Goal: Information Seeking & Learning: Find specific fact

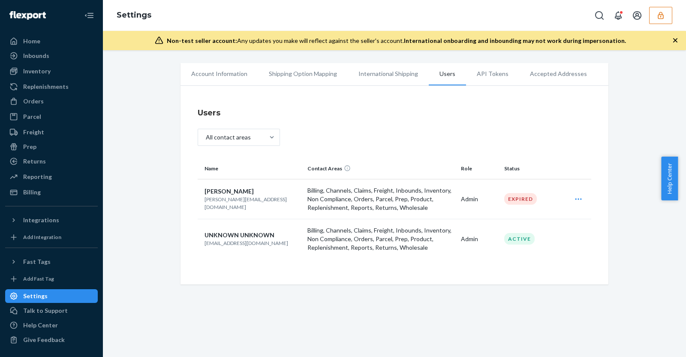
click at [664, 14] on icon "button" at bounding box center [660, 15] width 9 height 9
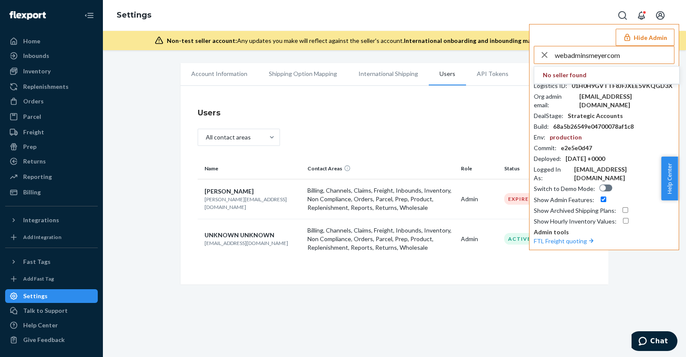
type input "webadminsmeyercom"
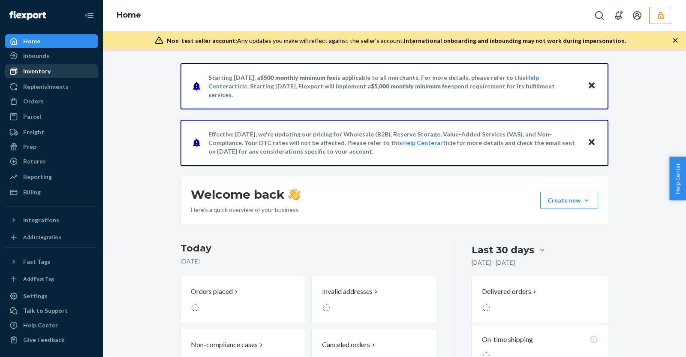
click at [63, 76] on div "Inventory" at bounding box center [51, 71] width 91 height 12
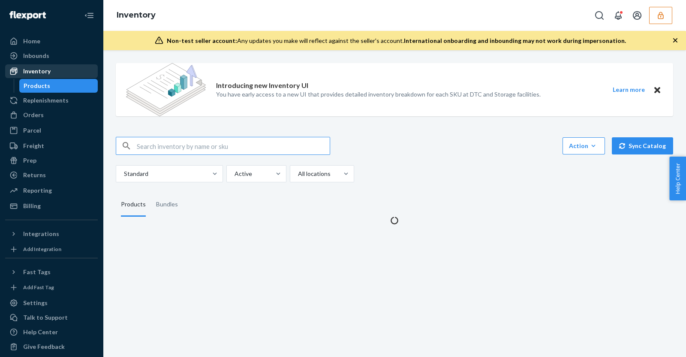
click at [70, 65] on div "Inventory" at bounding box center [51, 71] width 91 height 12
click at [70, 56] on div "Inbounds" at bounding box center [51, 56] width 91 height 12
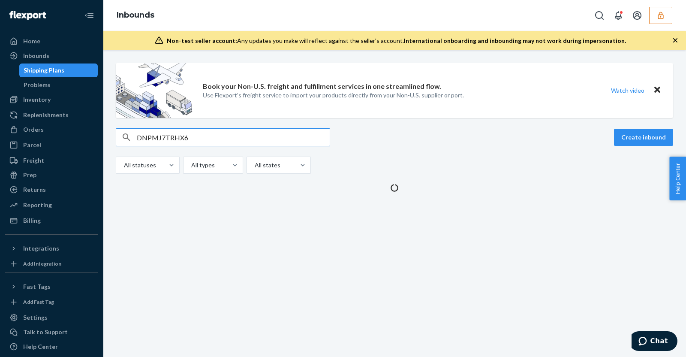
type input "DNPMJ7TRHX6"
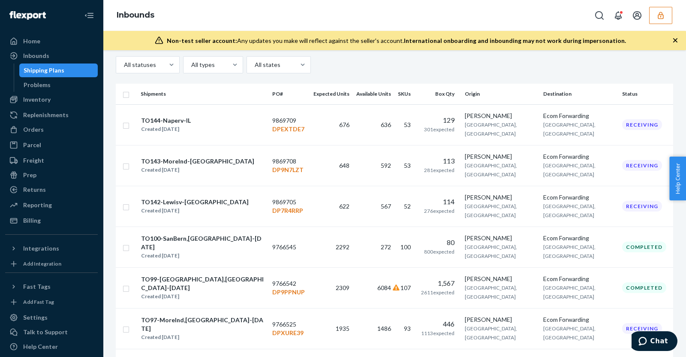
scroll to position [12, 0]
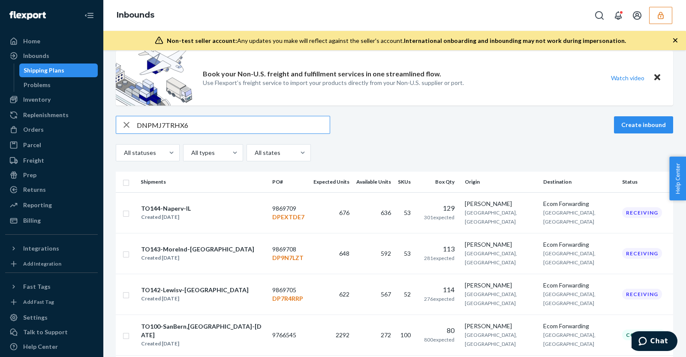
drag, startPoint x: 198, startPoint y: 122, endPoint x: 0, endPoint y: 122, distance: 198.4
click at [64, 122] on div "Home Inbounds Shipping Plans Problems Inventory Products Replenishments Orders …" at bounding box center [343, 178] width 686 height 357
paste input "9869709"
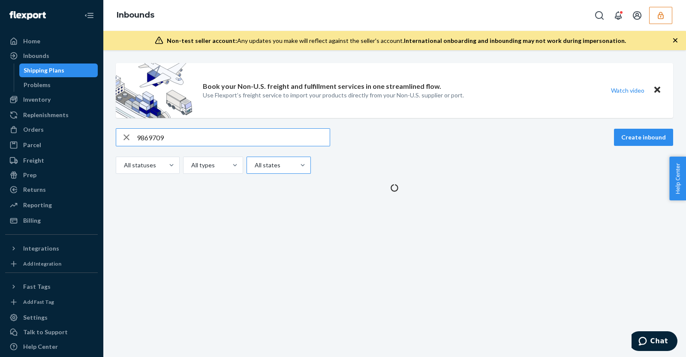
scroll to position [0, 0]
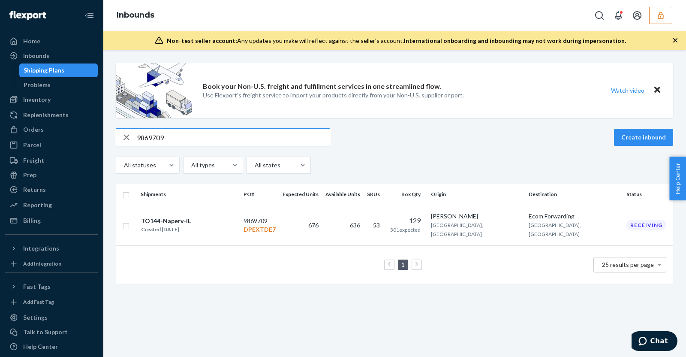
type input "9869709"
click at [221, 272] on td "1 25 results per page" at bounding box center [394, 264] width 557 height 38
click at [665, 27] on div "Inbounds" at bounding box center [394, 15] width 583 height 31
click at [663, 16] on icon "button" at bounding box center [660, 15] width 9 height 9
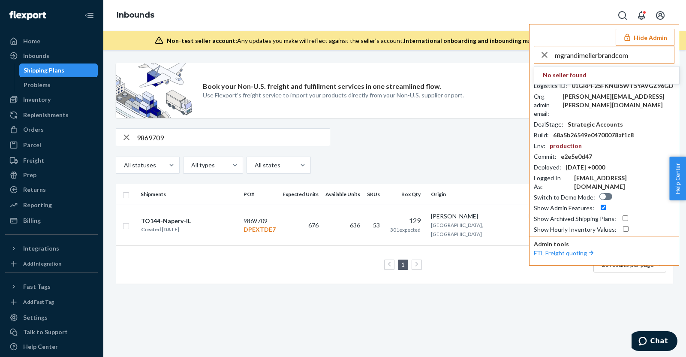
type input "mgrandimellerbrandcom"
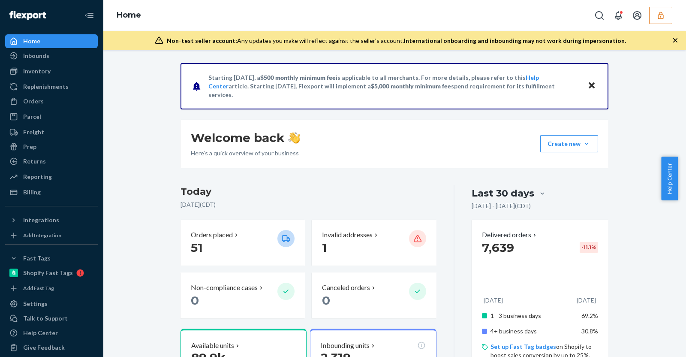
click at [666, 19] on button "button" at bounding box center [660, 15] width 23 height 17
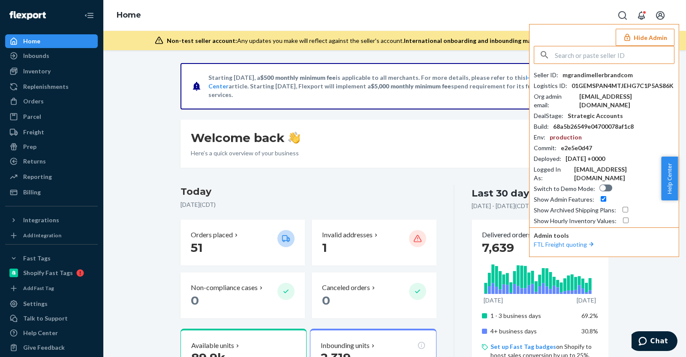
click at [637, 40] on button "Hide Admin" at bounding box center [644, 37] width 59 height 17
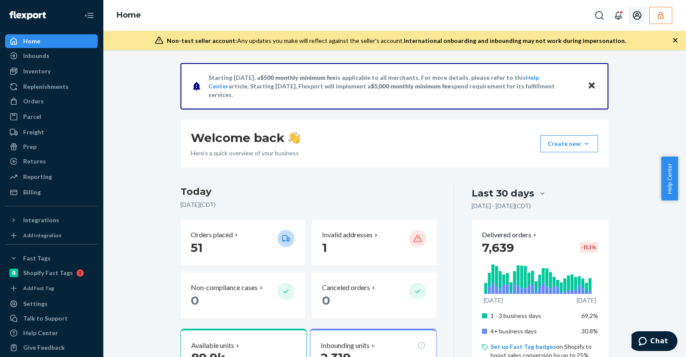
click at [640, 15] on icon "Open account menu" at bounding box center [637, 15] width 10 height 10
click at [621, 44] on div "Settings" at bounding box center [619, 43] width 64 height 15
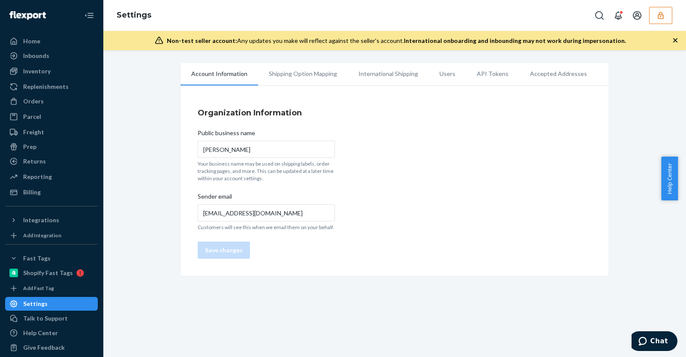
click at [437, 76] on li "Users" at bounding box center [447, 73] width 37 height 21
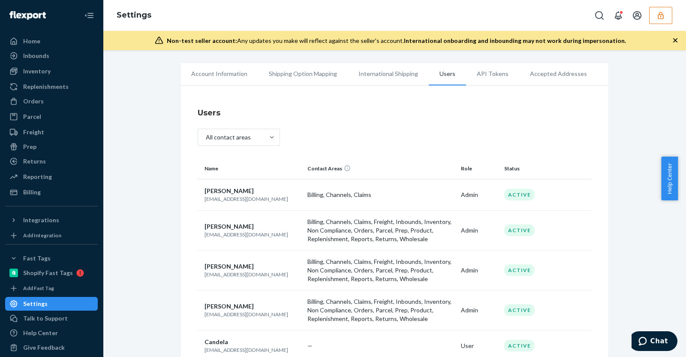
scroll to position [107, 0]
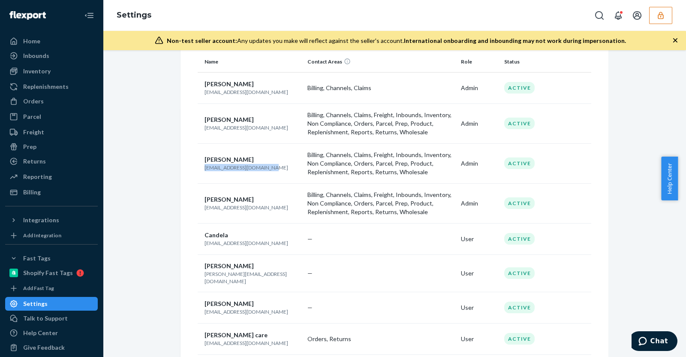
drag, startPoint x: 198, startPoint y: 168, endPoint x: 280, endPoint y: 166, distance: 82.7
click at [280, 166] on td "Dani dgalceran@mellerbrand.com" at bounding box center [251, 163] width 106 height 40
copy p "dgalceran@mellerbrand.com"
click at [655, 15] on button "button" at bounding box center [660, 15] width 23 height 17
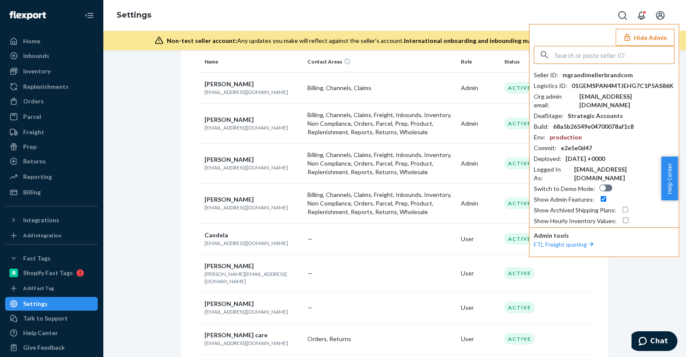
click at [619, 46] on input "text" at bounding box center [614, 54] width 119 height 17
type input "sfnonboardingchefanieflexportcom"
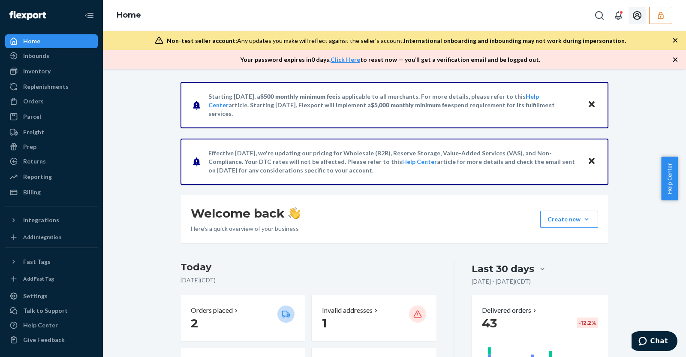
click at [637, 17] on icon "Open account menu" at bounding box center [637, 15] width 10 height 10
click at [610, 44] on div "Settings" at bounding box center [619, 43] width 64 height 15
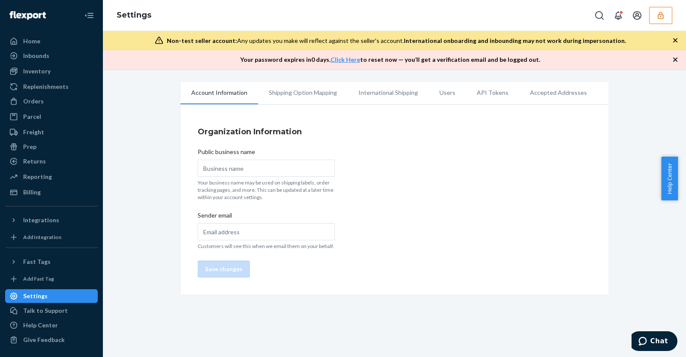
type input "Chefanie"
type input "chefanie@chefanie.com"
click at [443, 92] on li "Users" at bounding box center [447, 92] width 37 height 21
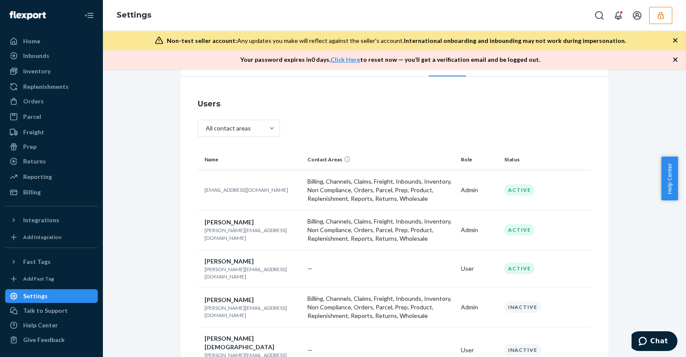
scroll to position [48, 0]
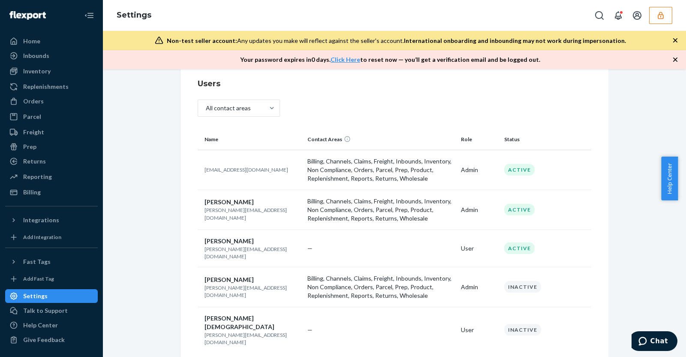
drag, startPoint x: 197, startPoint y: 168, endPoint x: 291, endPoint y: 178, distance: 94.8
click at [291, 178] on td "sfn-onboarding+chefanie@flexport.com" at bounding box center [251, 170] width 106 height 40
copy p "sfn-onboarding+chefanie@flexport.com"
click at [663, 9] on button "button" at bounding box center [660, 15] width 23 height 17
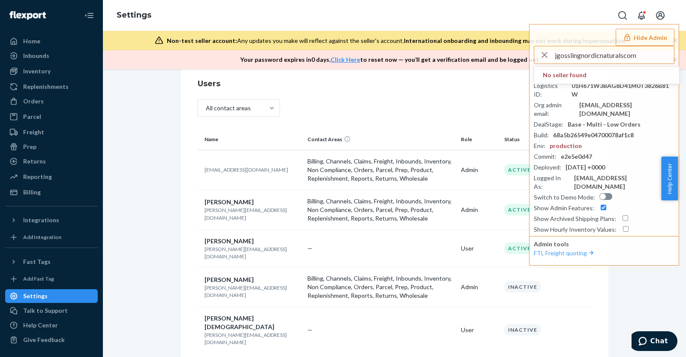
type input "jgosslingnordicnaturalscom"
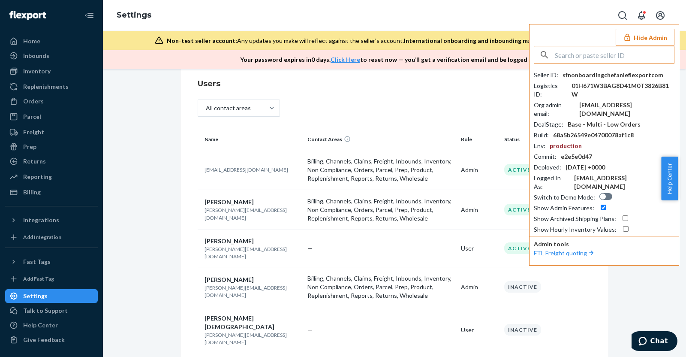
type input "jgosslingnordicnaturalscom"
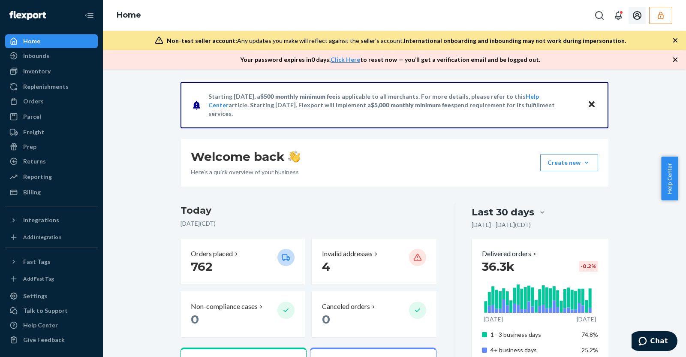
click at [637, 12] on icon "Open account menu" at bounding box center [637, 15] width 9 height 9
click at [615, 37] on div "Settings" at bounding box center [619, 43] width 64 height 15
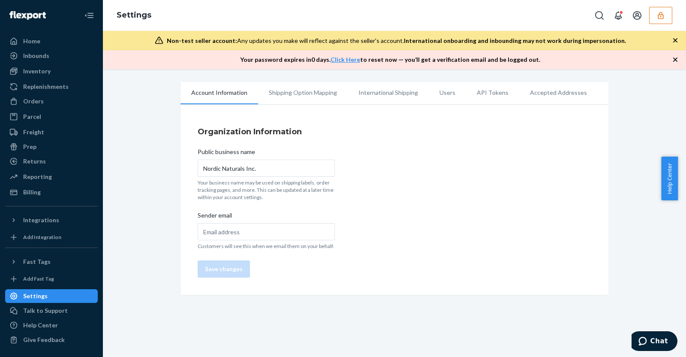
click at [432, 94] on li "Users" at bounding box center [447, 92] width 37 height 21
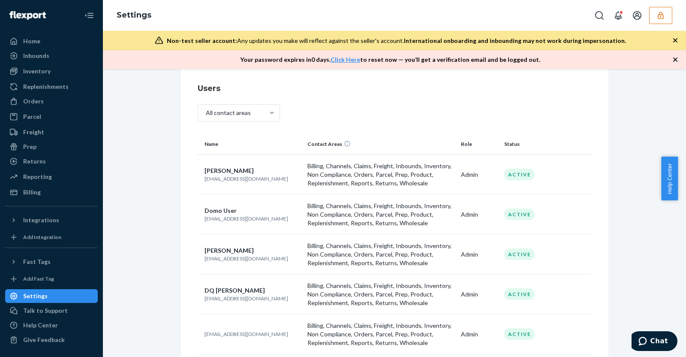
scroll to position [107, 0]
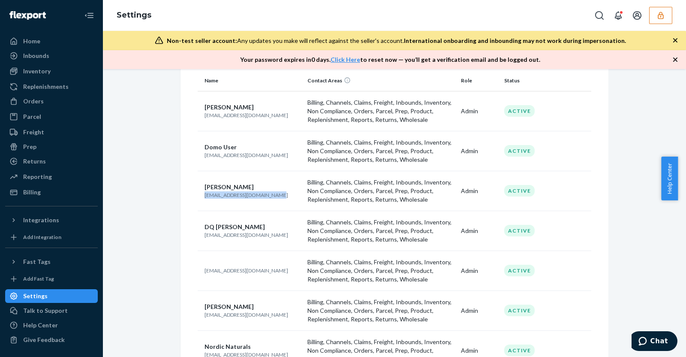
drag, startPoint x: 198, startPoint y: 193, endPoint x: 278, endPoint y: 199, distance: 80.8
click at [278, 199] on td "Carmen Trevino ctrevino@nordicnaturals.com" at bounding box center [251, 191] width 106 height 40
copy p "ctrevino@nordicnaturals.com"
click at [651, 12] on button "button" at bounding box center [660, 15] width 23 height 17
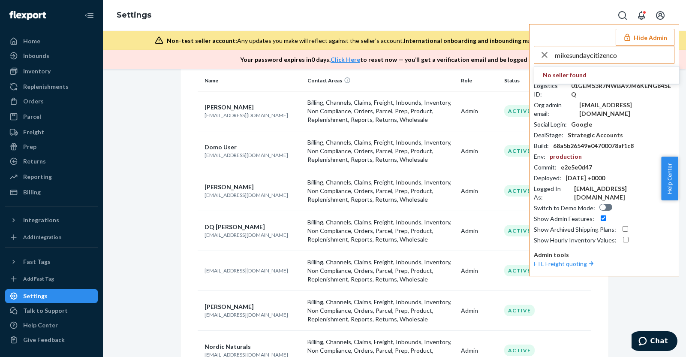
type input "mikesundaycitizenco"
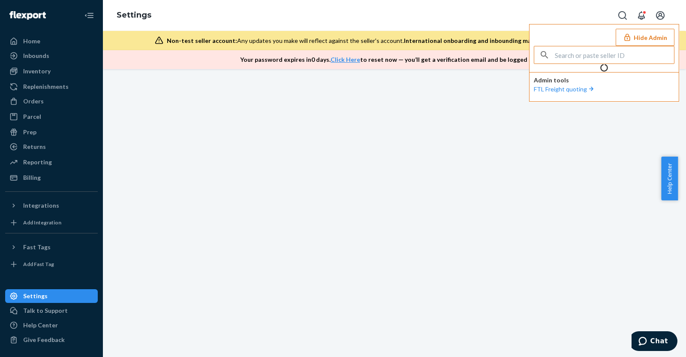
scroll to position [0, 0]
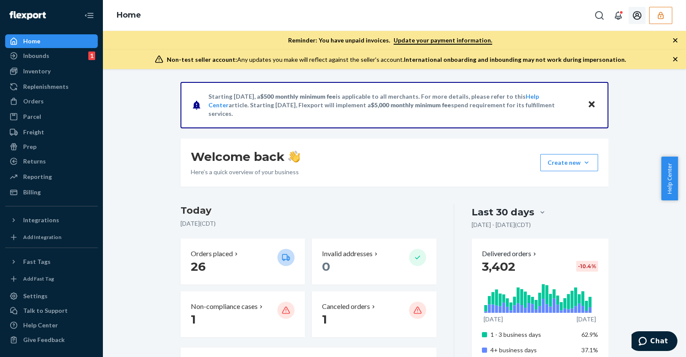
click at [636, 17] on icon "Open account menu" at bounding box center [637, 15] width 10 height 10
drag, startPoint x: 629, startPoint y: 38, endPoint x: 498, endPoint y: 66, distance: 134.2
click at [629, 38] on div "Settings" at bounding box center [619, 43] width 64 height 15
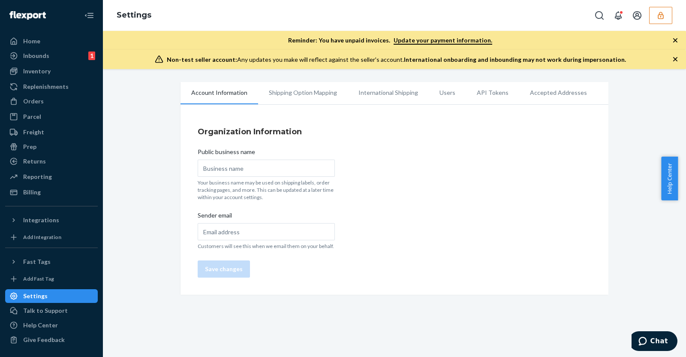
type input "Sunday Citizen"
click at [435, 92] on li "Users" at bounding box center [447, 92] width 37 height 21
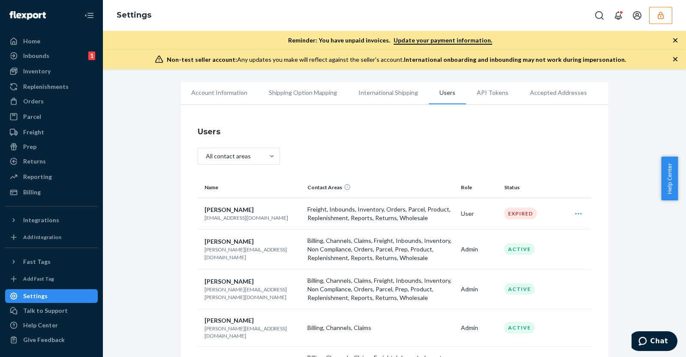
scroll to position [161, 0]
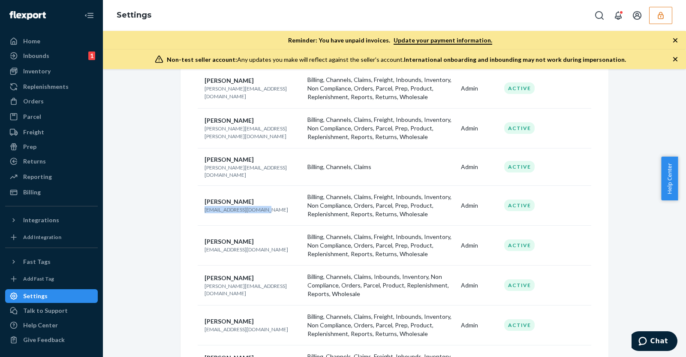
drag, startPoint x: 198, startPoint y: 204, endPoint x: 265, endPoint y: 207, distance: 67.3
click at [265, 207] on td "Buffie Miller buffie@sundaycitizen.co" at bounding box center [251, 205] width 106 height 40
copy p "buffie@sundaycitizen.co"
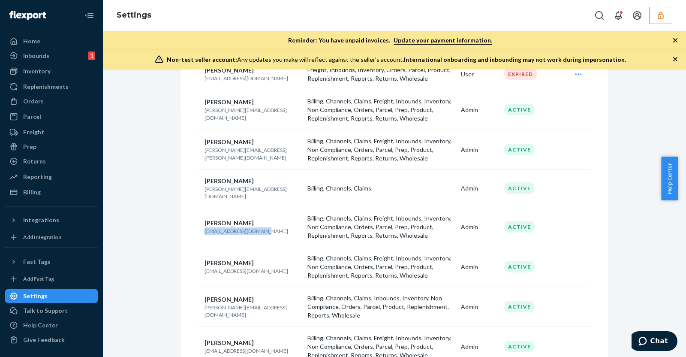
scroll to position [182, 0]
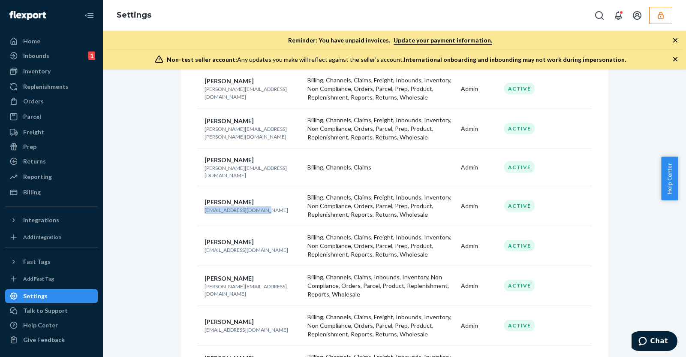
click at [668, 10] on button "button" at bounding box center [660, 15] width 23 height 17
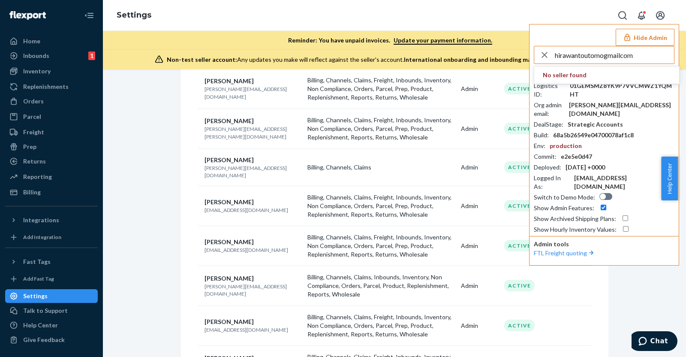
type input "hirawantoutomogmailcom"
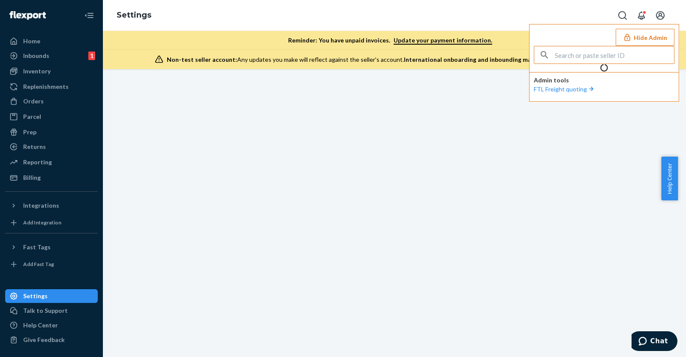
scroll to position [0, 0]
type input "hirawantoutomogmailcom"
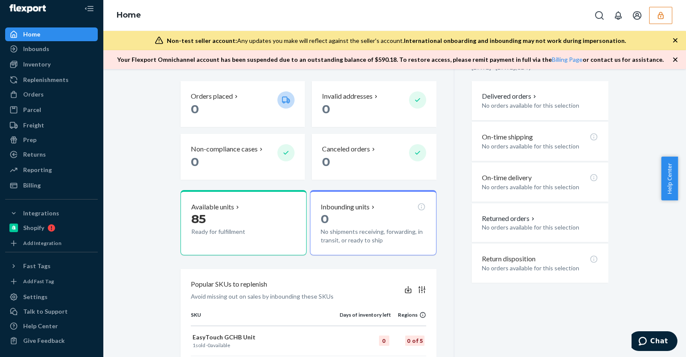
scroll to position [53, 0]
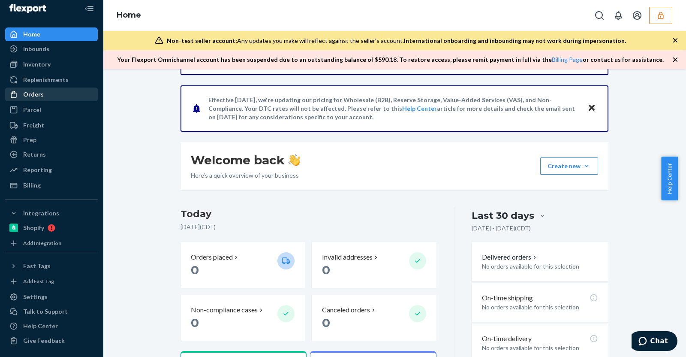
click at [54, 90] on div "Orders" at bounding box center [51, 94] width 91 height 12
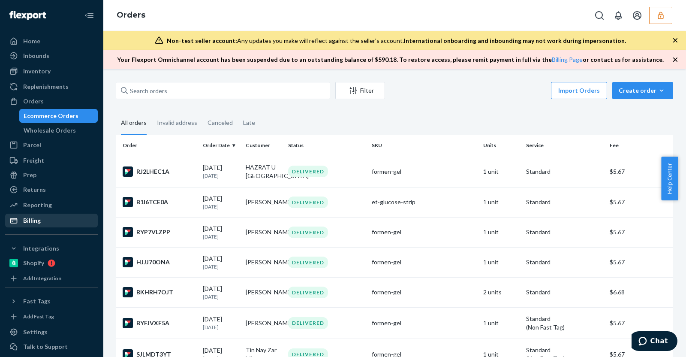
click at [64, 214] on div "Billing" at bounding box center [51, 220] width 91 height 12
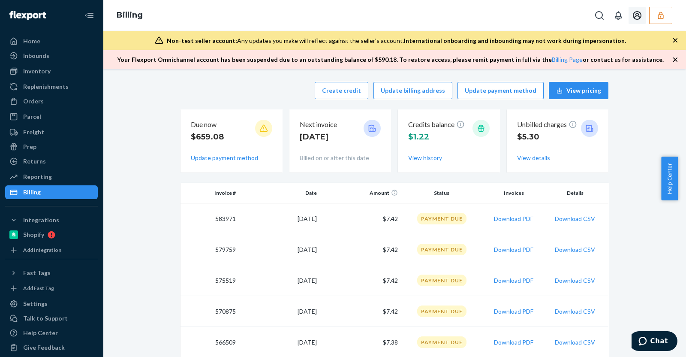
click at [636, 14] on icon "Open account menu" at bounding box center [637, 15] width 9 height 9
drag, startPoint x: 621, startPoint y: 39, endPoint x: 609, endPoint y: 48, distance: 14.3
click at [621, 39] on div "Settings" at bounding box center [619, 43] width 64 height 15
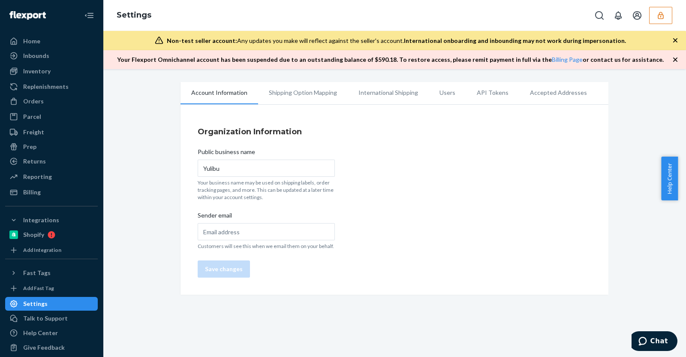
click at [439, 88] on li "Users" at bounding box center [447, 92] width 37 height 21
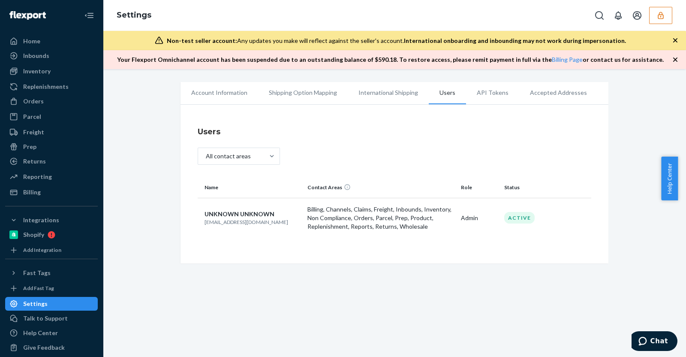
click at [224, 224] on p "hirawanto.utomo@gmail.com" at bounding box center [252, 221] width 96 height 7
copy p "hirawanto.utomo@gmail.com"
click at [654, 15] on button "button" at bounding box center [660, 15] width 23 height 17
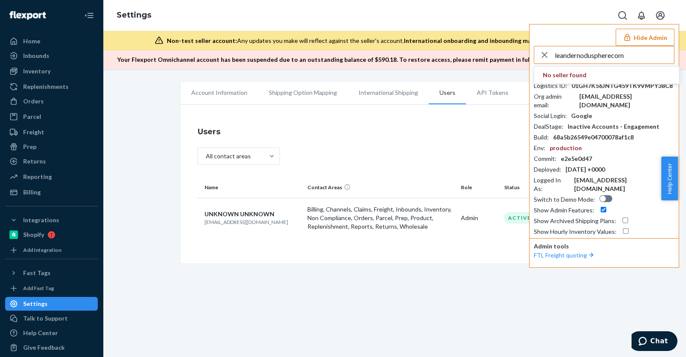
type input "leandernoduspherecom"
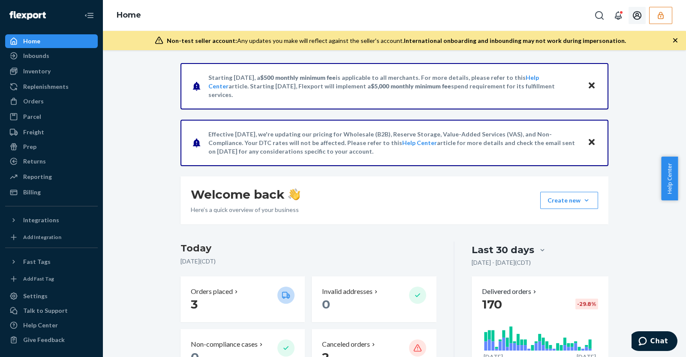
click at [636, 13] on icon "Open account menu" at bounding box center [637, 15] width 9 height 9
click at [618, 44] on div "Settings" at bounding box center [619, 43] width 64 height 15
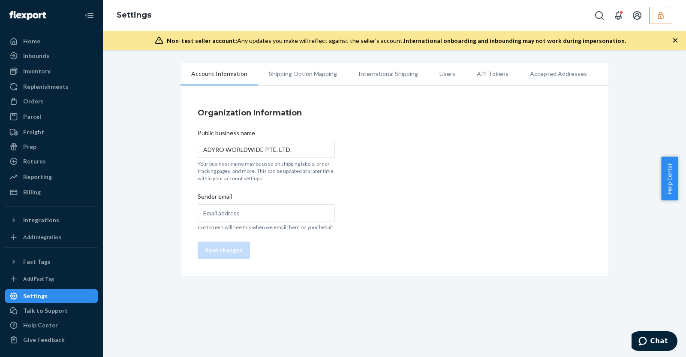
click at [431, 73] on li "Users" at bounding box center [447, 73] width 37 height 21
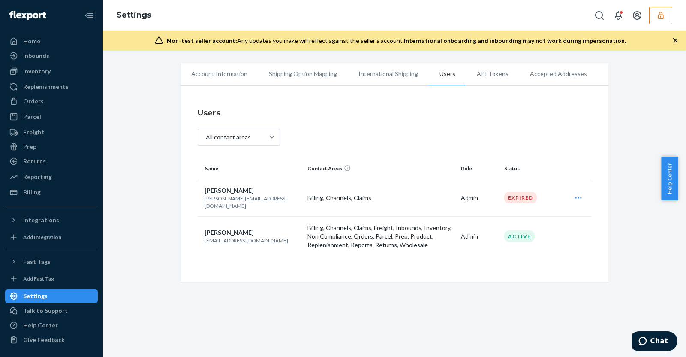
click at [227, 237] on p "[EMAIL_ADDRESS][DOMAIN_NAME]" at bounding box center [252, 240] width 96 height 7
click at [226, 237] on p "[EMAIL_ADDRESS][DOMAIN_NAME]" at bounding box center [252, 240] width 96 height 7
copy p "[EMAIL_ADDRESS][DOMAIN_NAME]"
click at [654, 15] on button "button" at bounding box center [660, 15] width 23 height 17
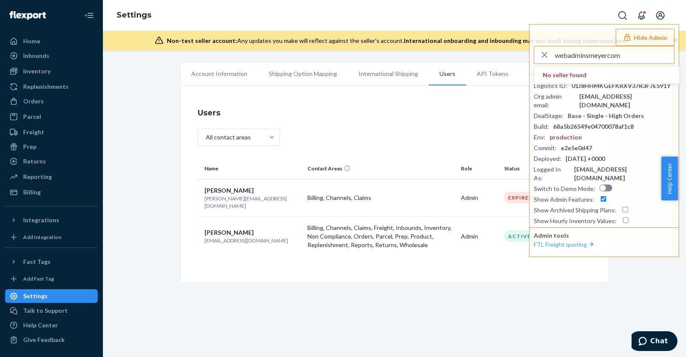
type input "webadminsmeyercom"
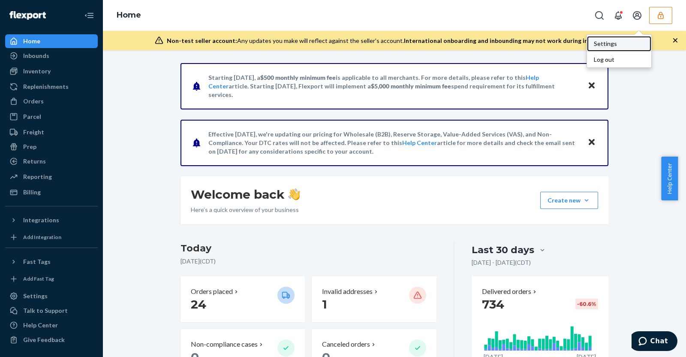
click at [622, 42] on div "Settings" at bounding box center [619, 43] width 64 height 15
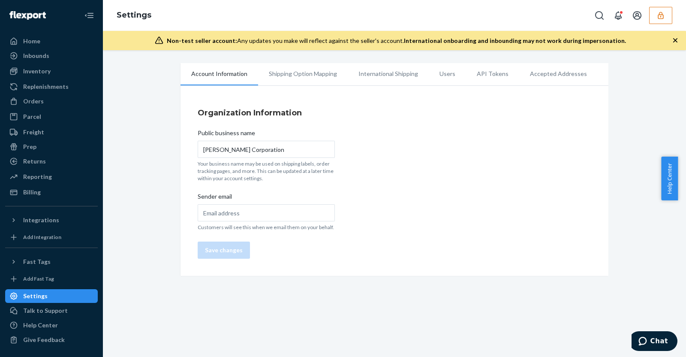
click at [441, 75] on li "Users" at bounding box center [447, 73] width 37 height 21
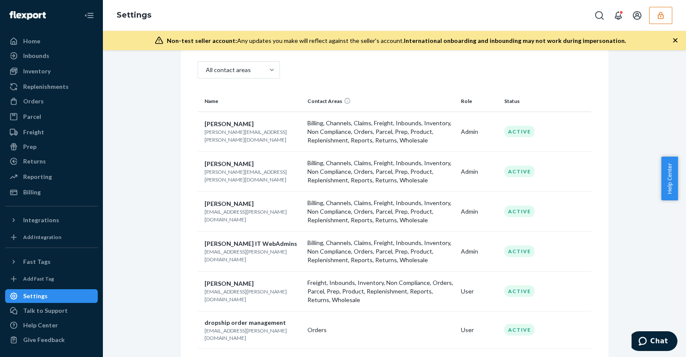
scroll to position [107, 0]
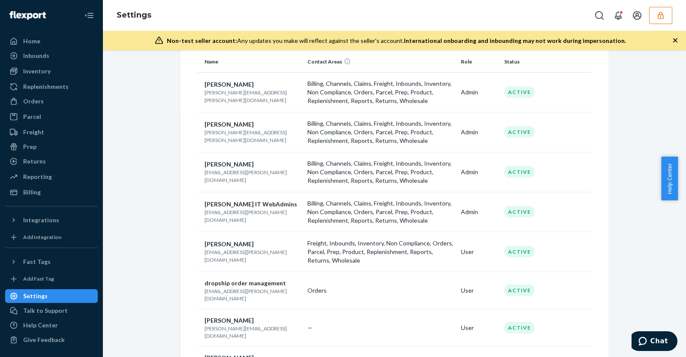
click at [228, 175] on p "lovinc@meyer.com" at bounding box center [252, 175] width 96 height 15
copy p "lovinc@meyer.com"
click at [664, 17] on icon "button" at bounding box center [660, 15] width 9 height 9
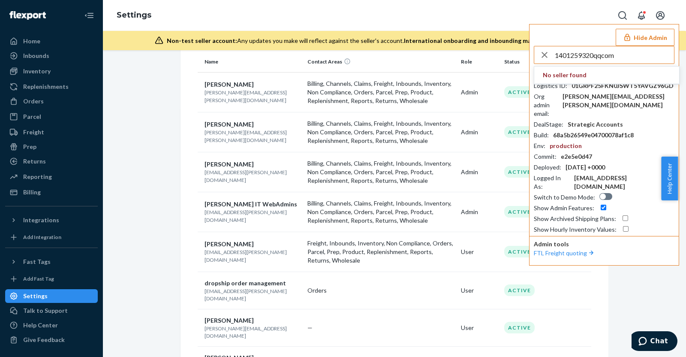
type input "1401259320qqcom"
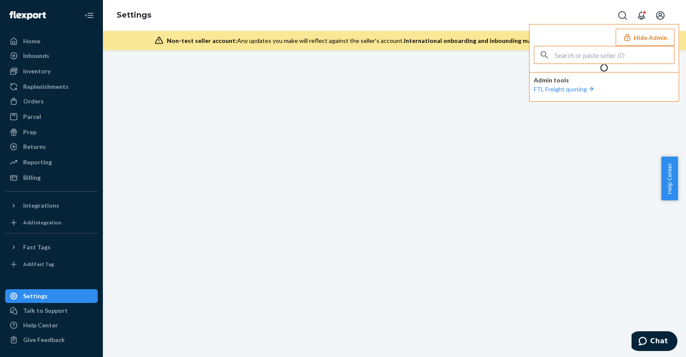
scroll to position [0, 0]
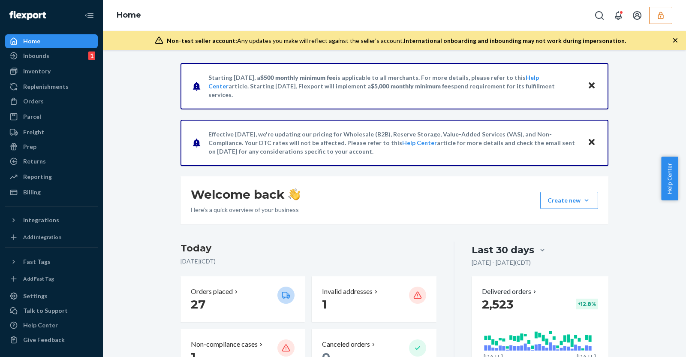
drag, startPoint x: 658, startPoint y: 18, endPoint x: 651, endPoint y: 26, distance: 10.3
click at [658, 18] on icon "button" at bounding box center [660, 15] width 9 height 9
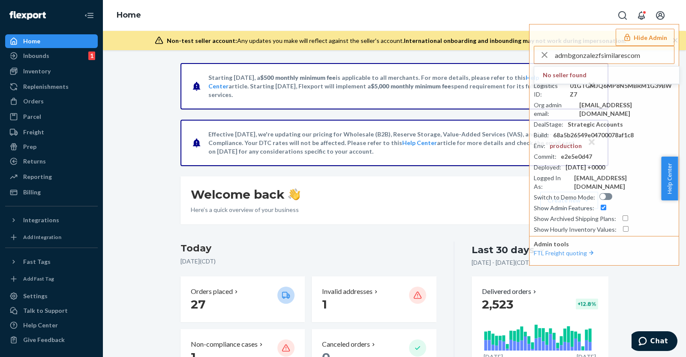
type input "admbgonzalezfsimilarescom"
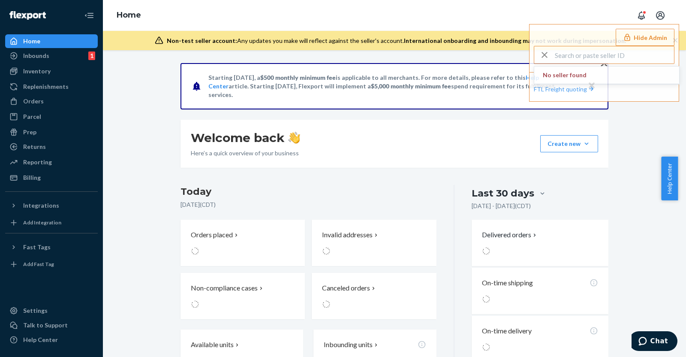
type input "admbgonzalezfsimilarescom"
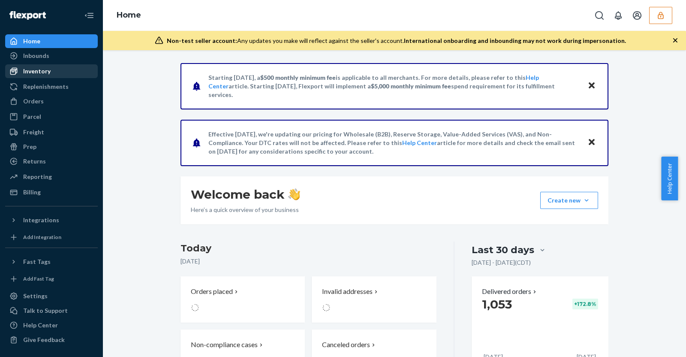
click at [60, 76] on div "Inventory" at bounding box center [51, 71] width 91 height 12
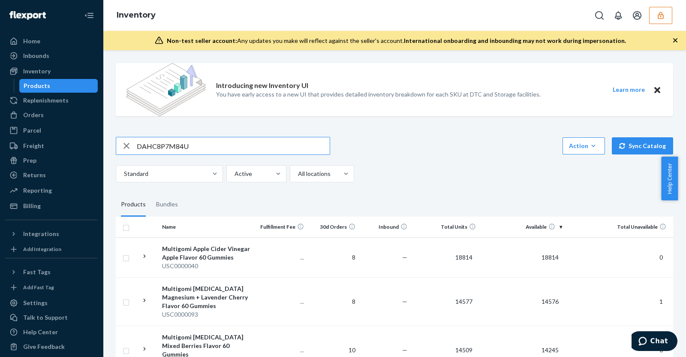
type input "DAHC8P7M84U"
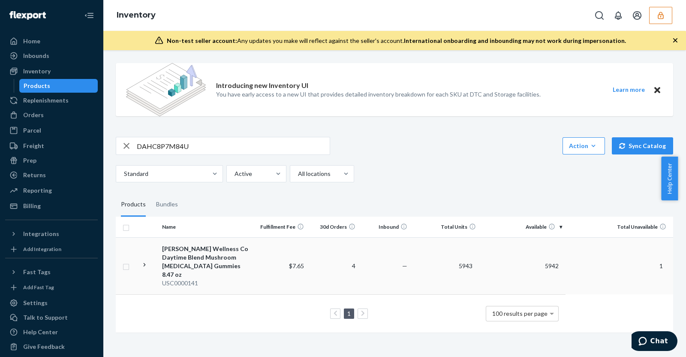
click at [201, 279] on div "USC0000141" at bounding box center [207, 283] width 90 height 9
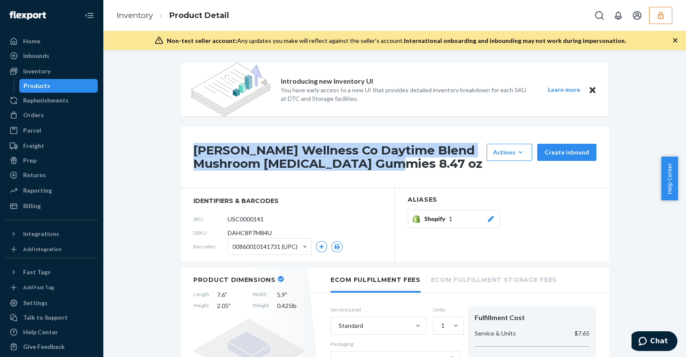
drag, startPoint x: 188, startPoint y: 148, endPoint x: 371, endPoint y: 162, distance: 183.5
click at [371, 162] on div "[PERSON_NAME] Wellness Co Daytime Blend Mushroom [MEDICAL_DATA] Gummies 8.47 oz…" at bounding box center [394, 156] width 429 height 61
